Goal: Navigation & Orientation: Find specific page/section

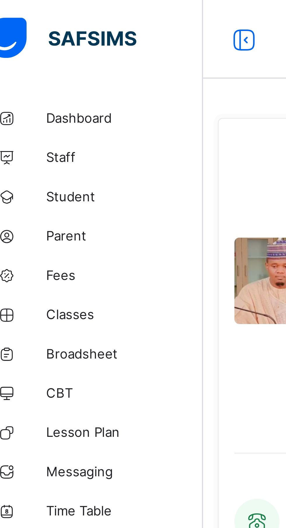
click at [35, 38] on link "Dashboard" at bounding box center [35, 35] width 70 height 12
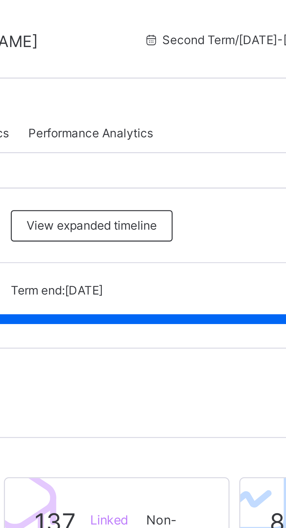
click at [177, 40] on span "Performance Analytics" at bounding box center [170, 39] width 37 height 4
